Goal: Download file/media

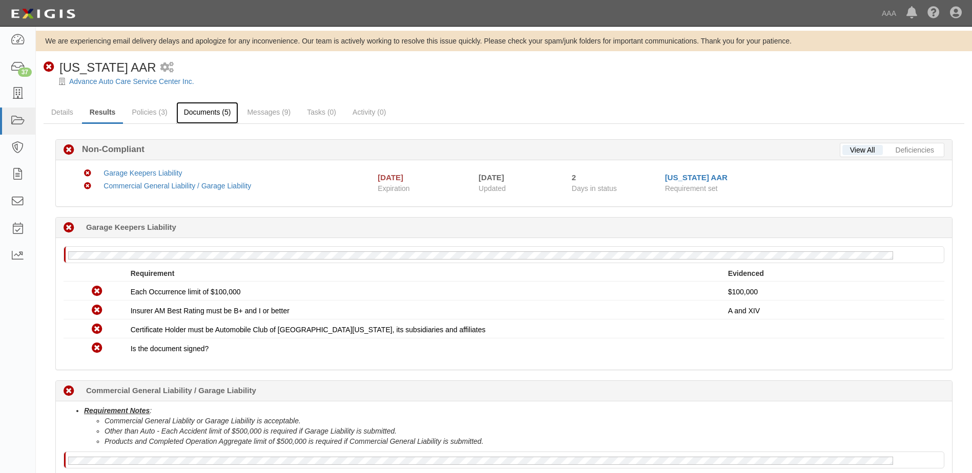
click at [189, 109] on link "Documents (5)" at bounding box center [207, 113] width 63 height 22
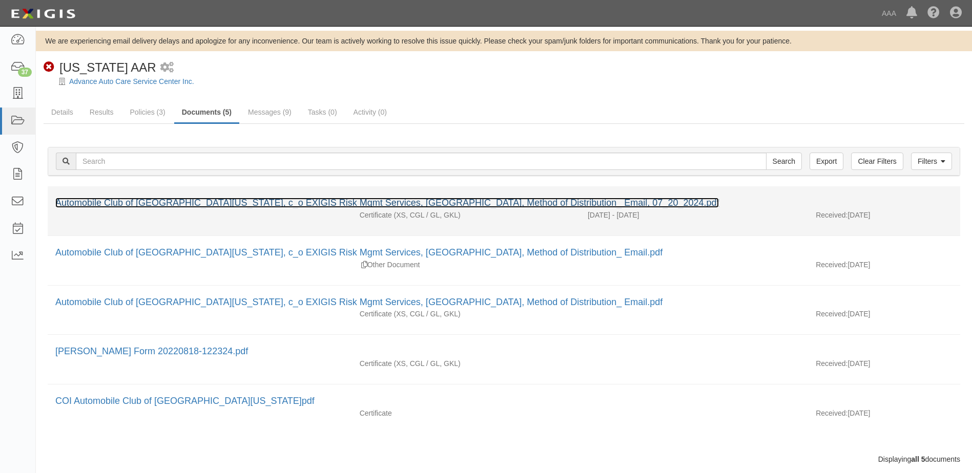
click at [117, 199] on link "Automobile Club of [GEOGRAPHIC_DATA][US_STATE], c_o EXIGIS Risk Mgmt Services, …" at bounding box center [386, 203] width 663 height 10
